Goal: Check status: Check status

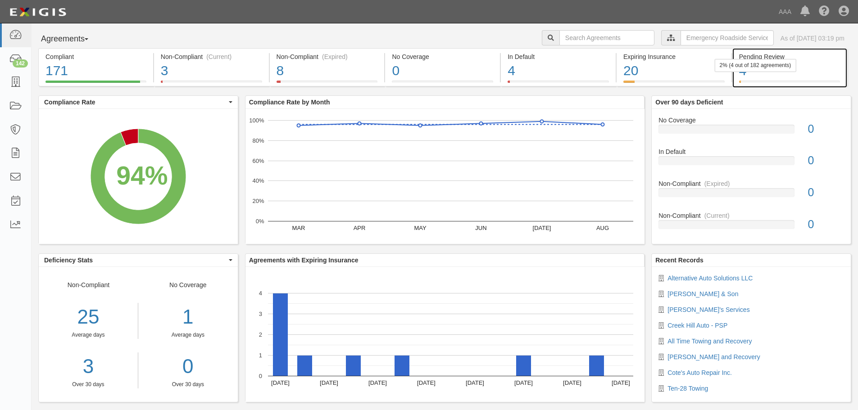
click at [788, 66] on div "2% (4 out of 182 agreements)" at bounding box center [756, 65] width 82 height 13
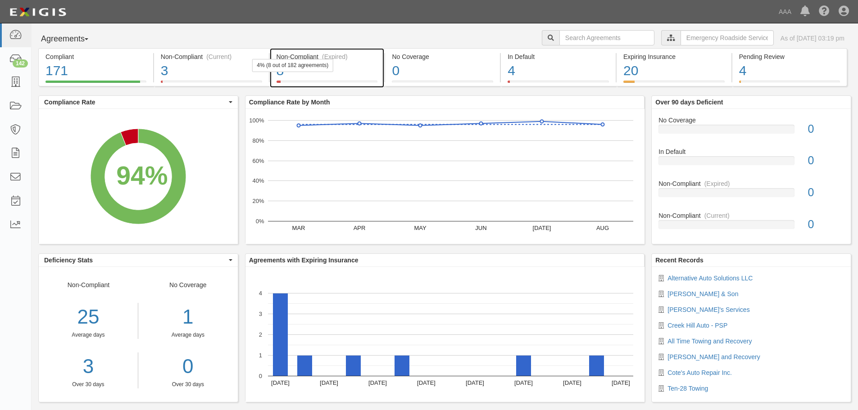
click at [288, 68] on div "4% (8 out of 182 agreements)" at bounding box center [293, 65] width 82 height 13
